Goal: Check status

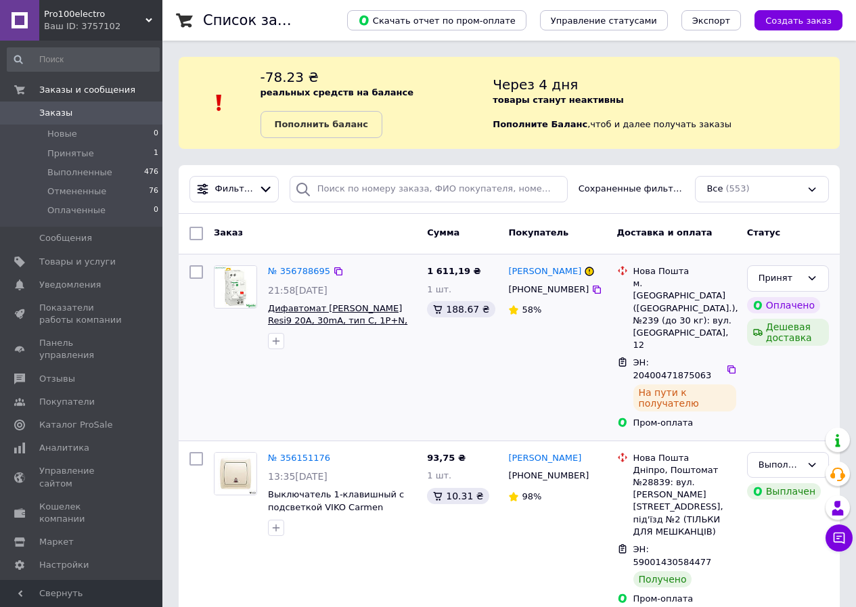
click at [313, 313] on span "Дифавтомат [PERSON_NAME] Resi9 20А, 30mA, тип C, 1P+N, AC, 6кА Дифференциальный…" at bounding box center [338, 333] width 141 height 60
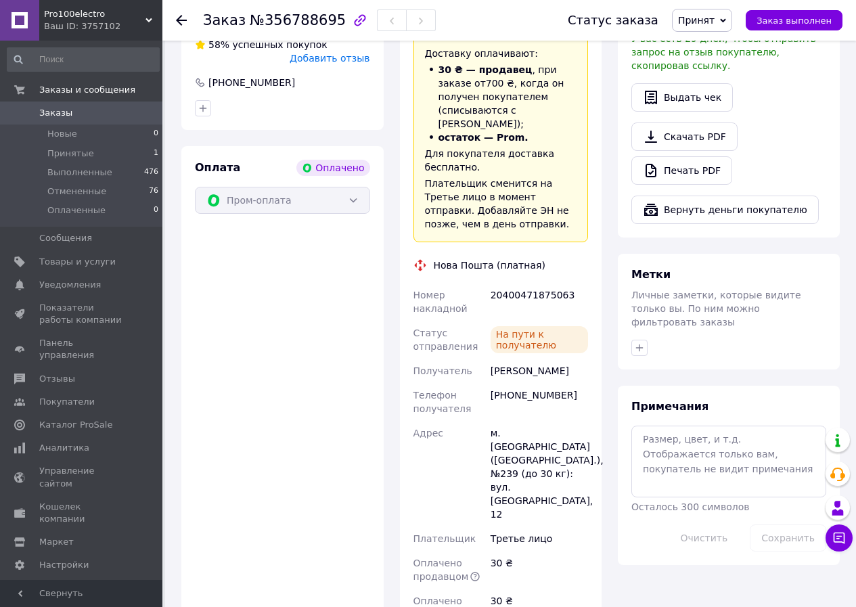
scroll to position [271, 0]
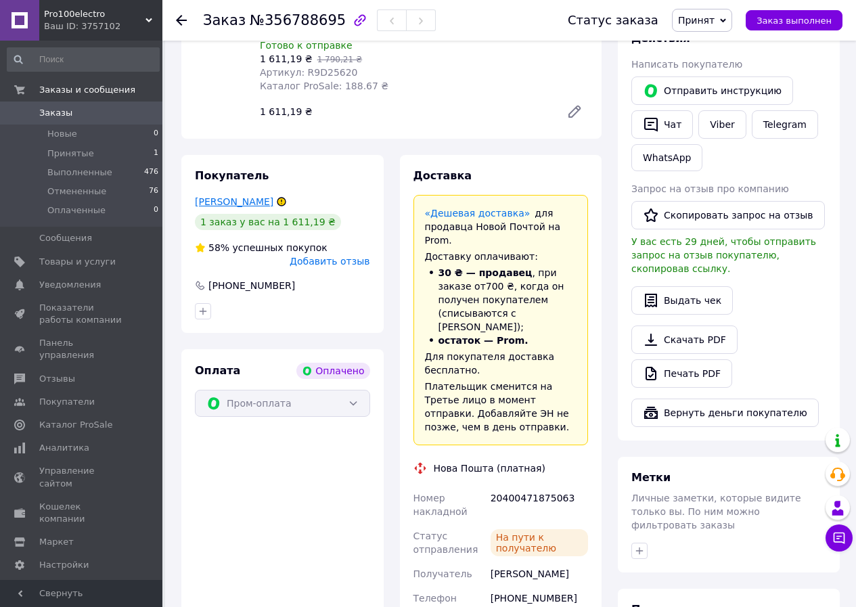
click at [208, 196] on link "Пшеничний Віталій" at bounding box center [234, 201] width 79 height 11
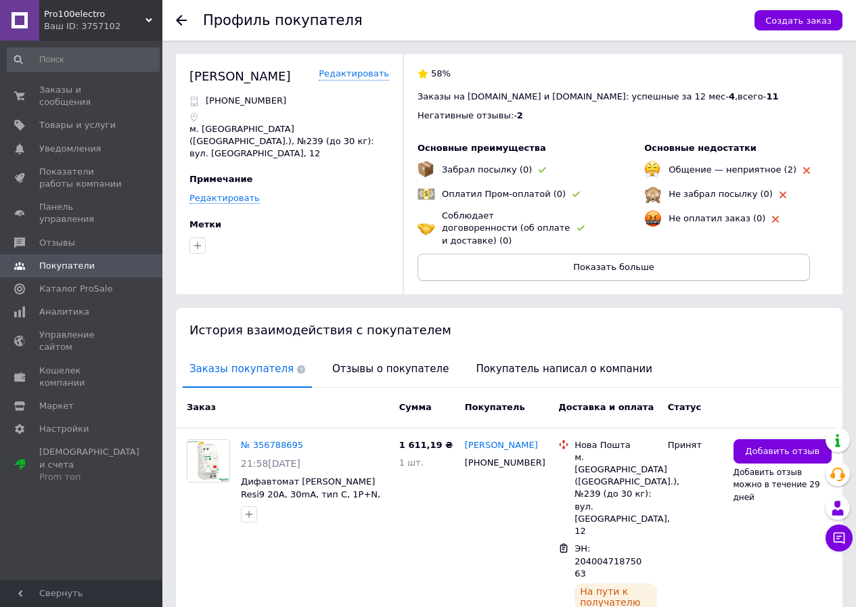
click at [626, 262] on span "Показать больше" at bounding box center [613, 267] width 81 height 10
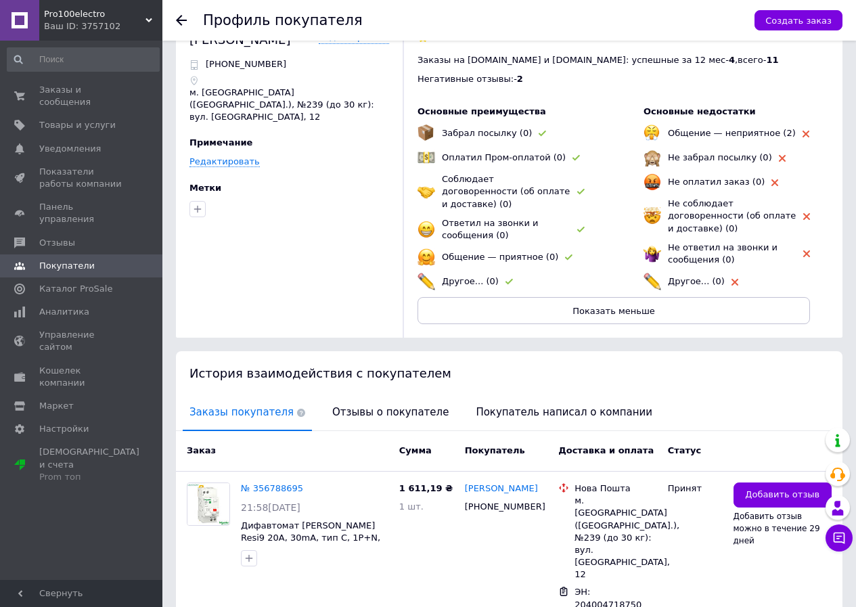
scroll to position [104, 0]
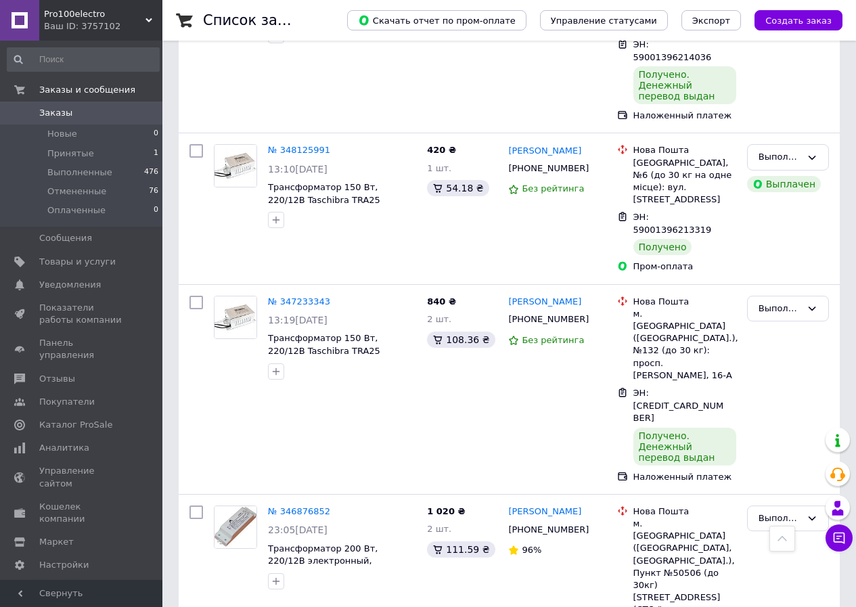
scroll to position [4603, 0]
